Goal: Task Accomplishment & Management: Manage account settings

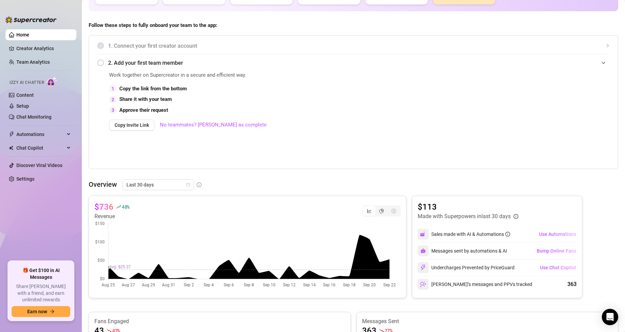
scroll to position [136, 0]
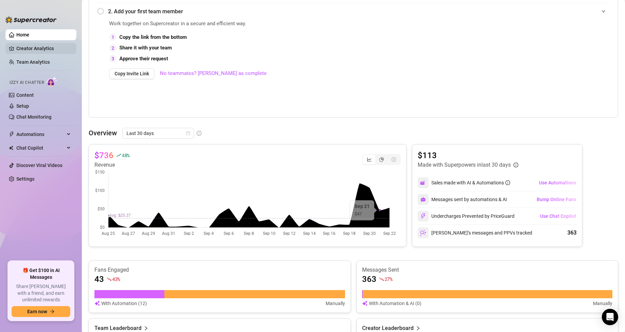
click at [42, 51] on link "Creator Analytics" at bounding box center [43, 48] width 55 height 11
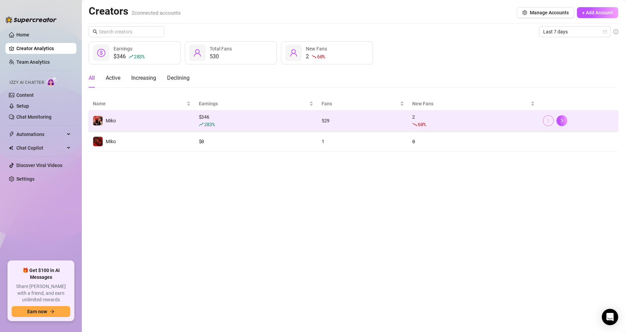
click at [547, 118] on span "button" at bounding box center [548, 120] width 5 height 5
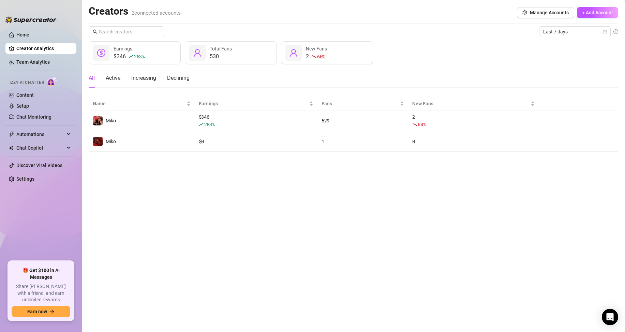
click at [442, 191] on main "Creators 2 connected accounts Manage Accounts + Add Account Last 7 days $346 28…" at bounding box center [353, 166] width 543 height 332
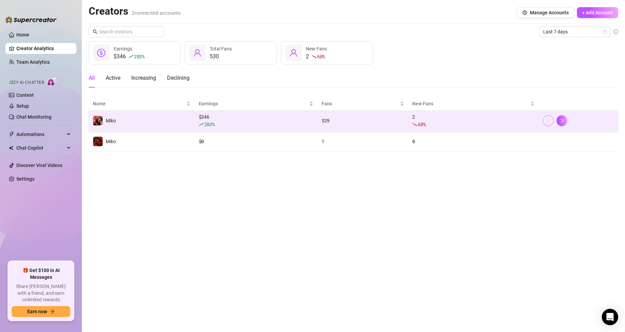
click at [547, 123] on span "button" at bounding box center [548, 120] width 5 height 5
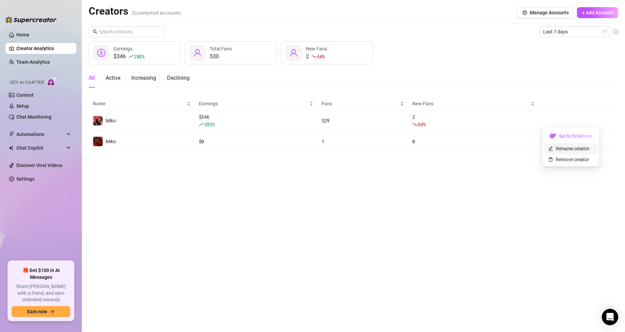
click at [563, 148] on link "Rename creator" at bounding box center [568, 148] width 41 height 5
click at [562, 116] on input "text" at bounding box center [572, 114] width 69 height 11
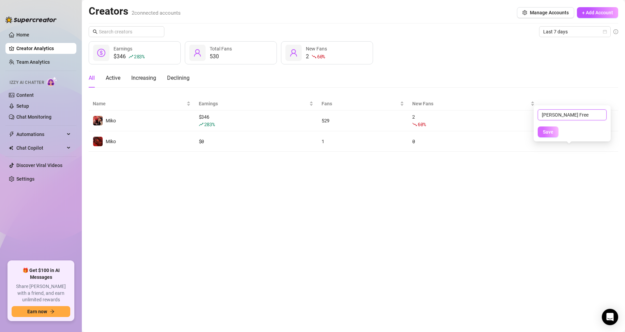
type input "[PERSON_NAME] Free"
click at [547, 131] on span "Save" at bounding box center [548, 131] width 11 height 5
click at [25, 37] on link "Home" at bounding box center [22, 34] width 13 height 5
